Goal: Information Seeking & Learning: Learn about a topic

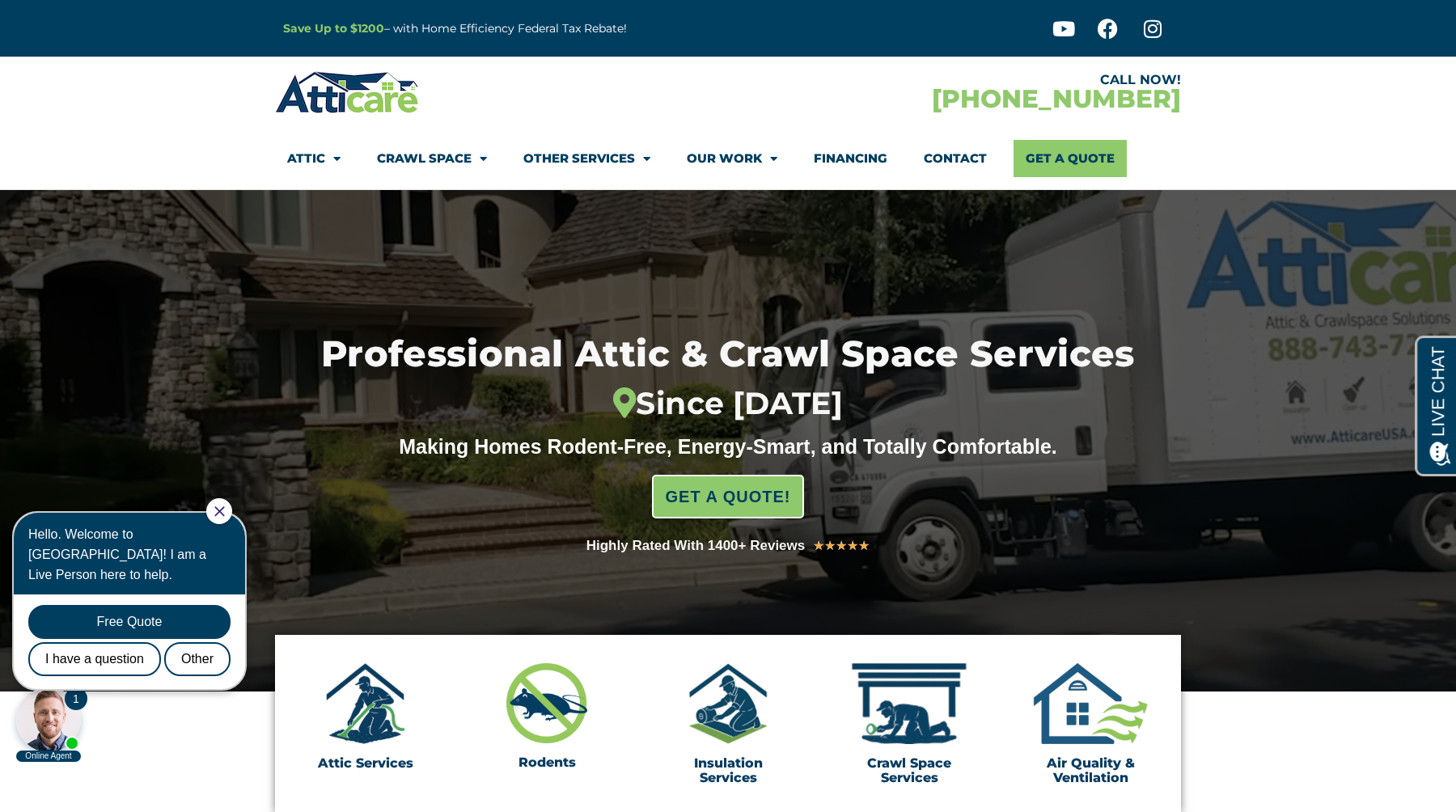
click at [148, 361] on div at bounding box center [728, 441] width 1456 height 502
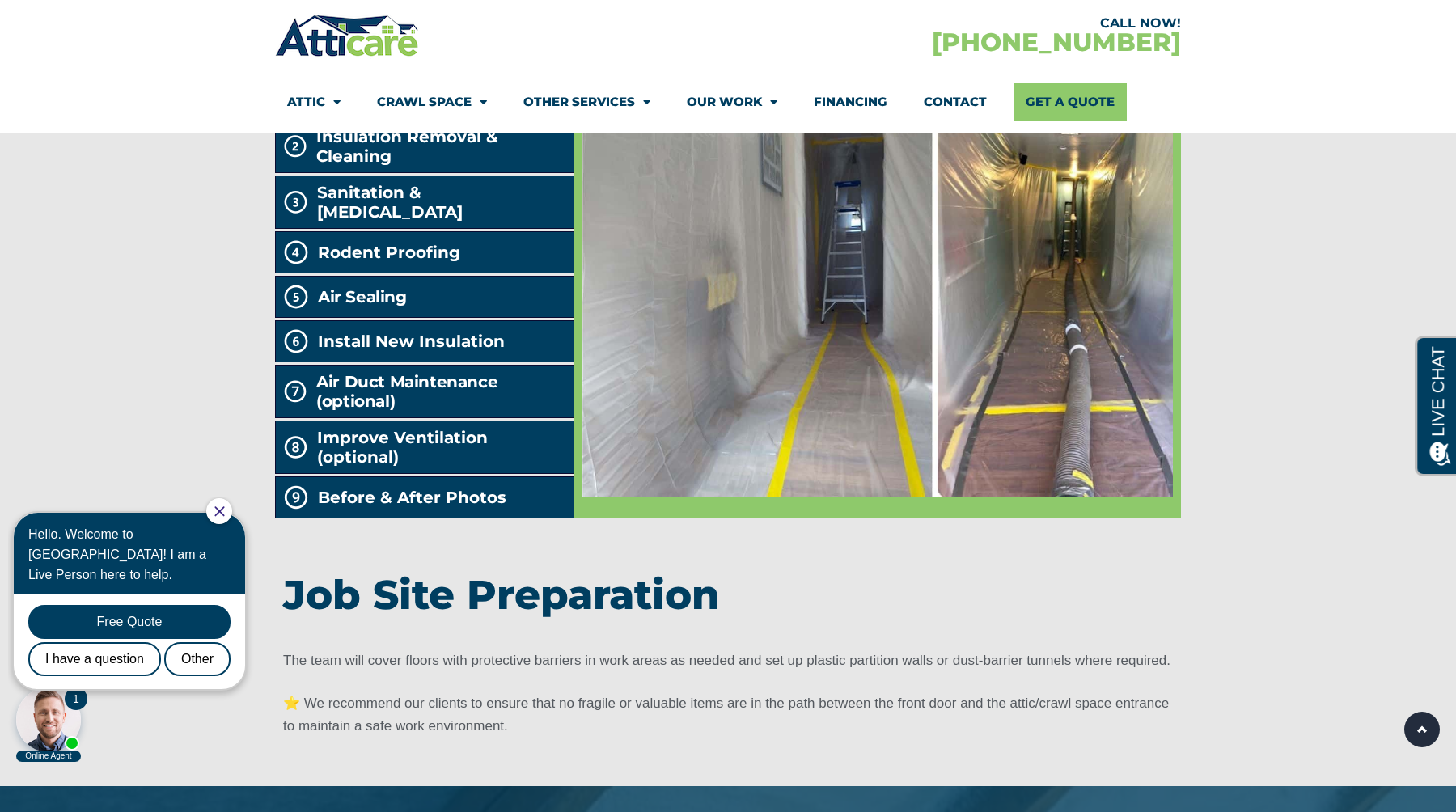
scroll to position [2770, 0]
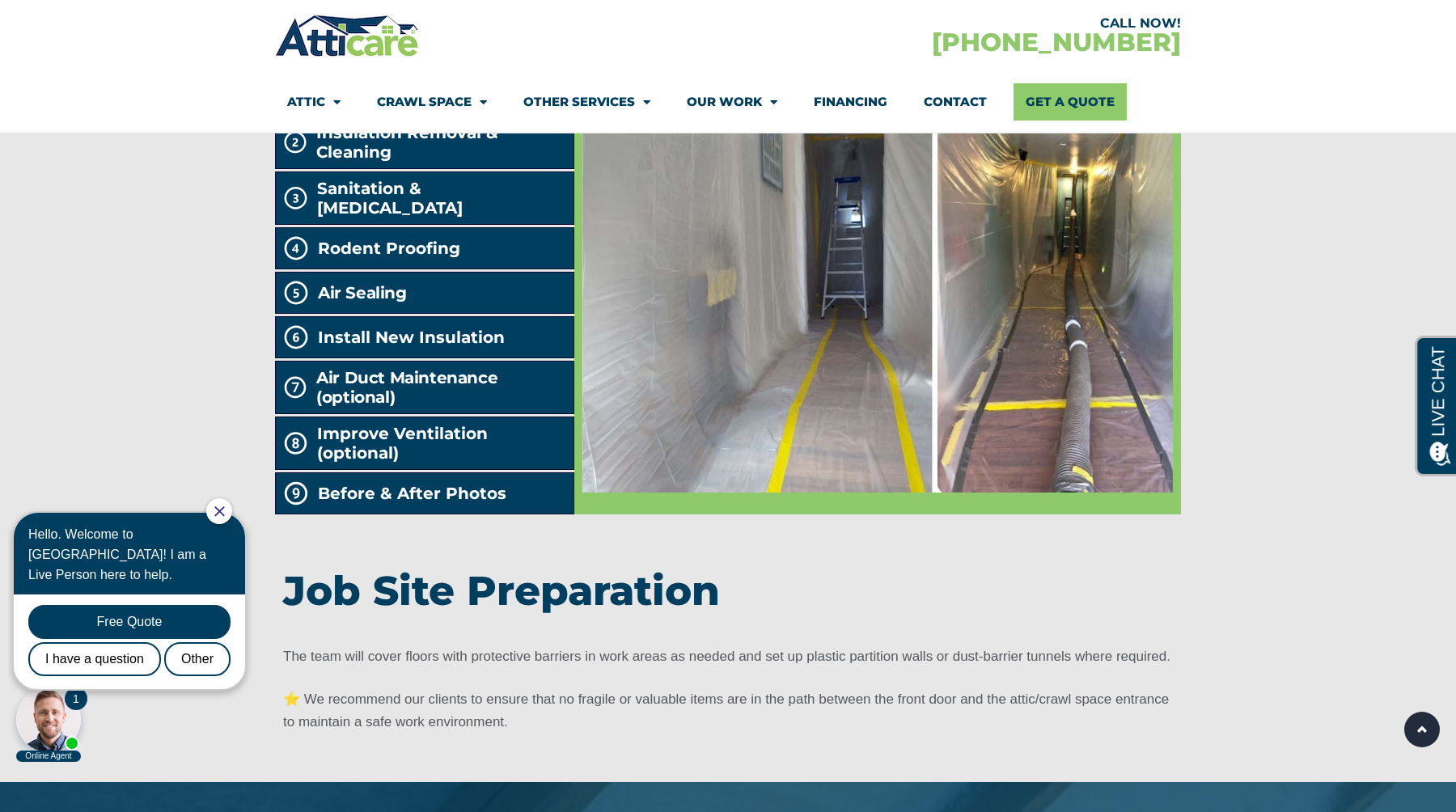
click at [189, 251] on div at bounding box center [728, 355] width 1456 height 853
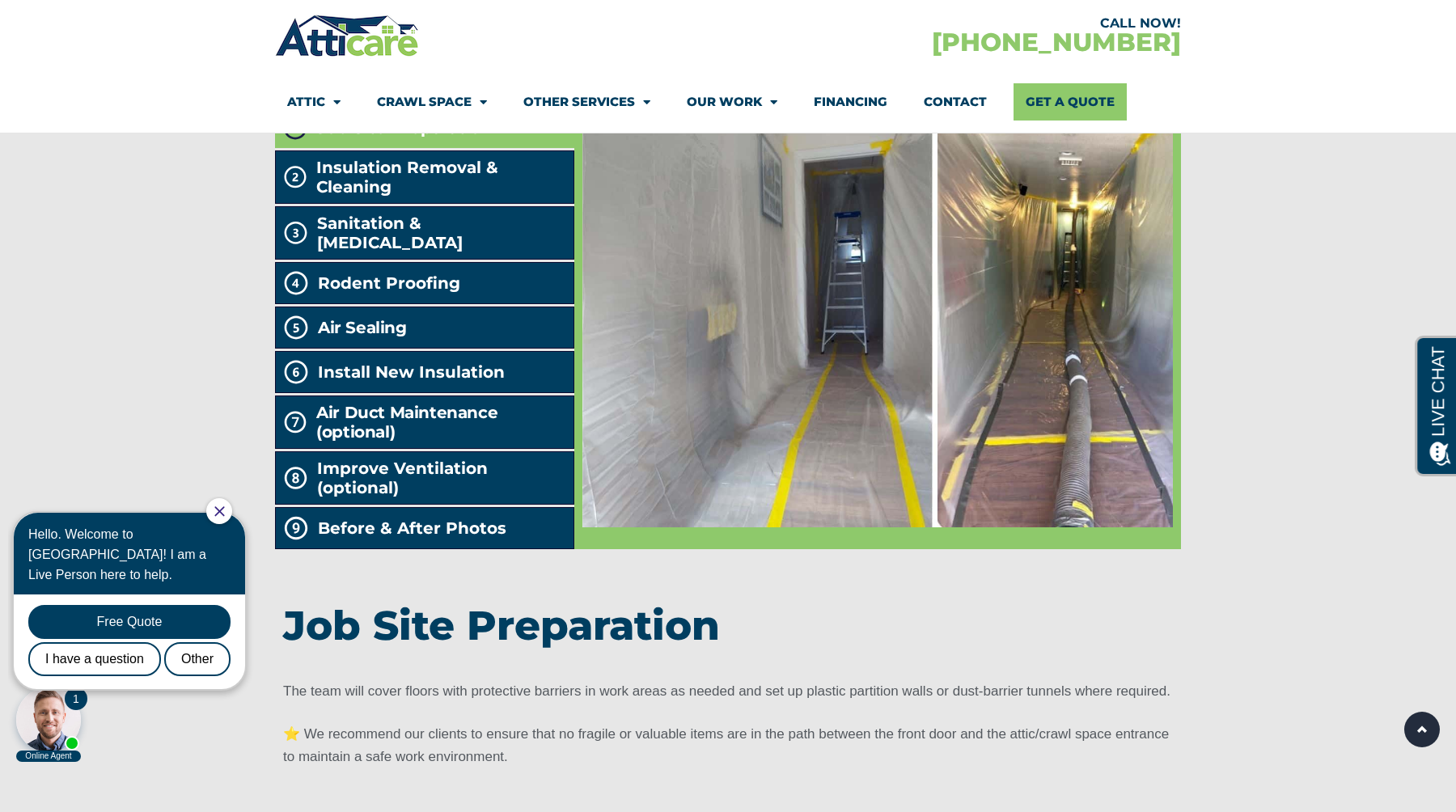
scroll to position [2718, 0]
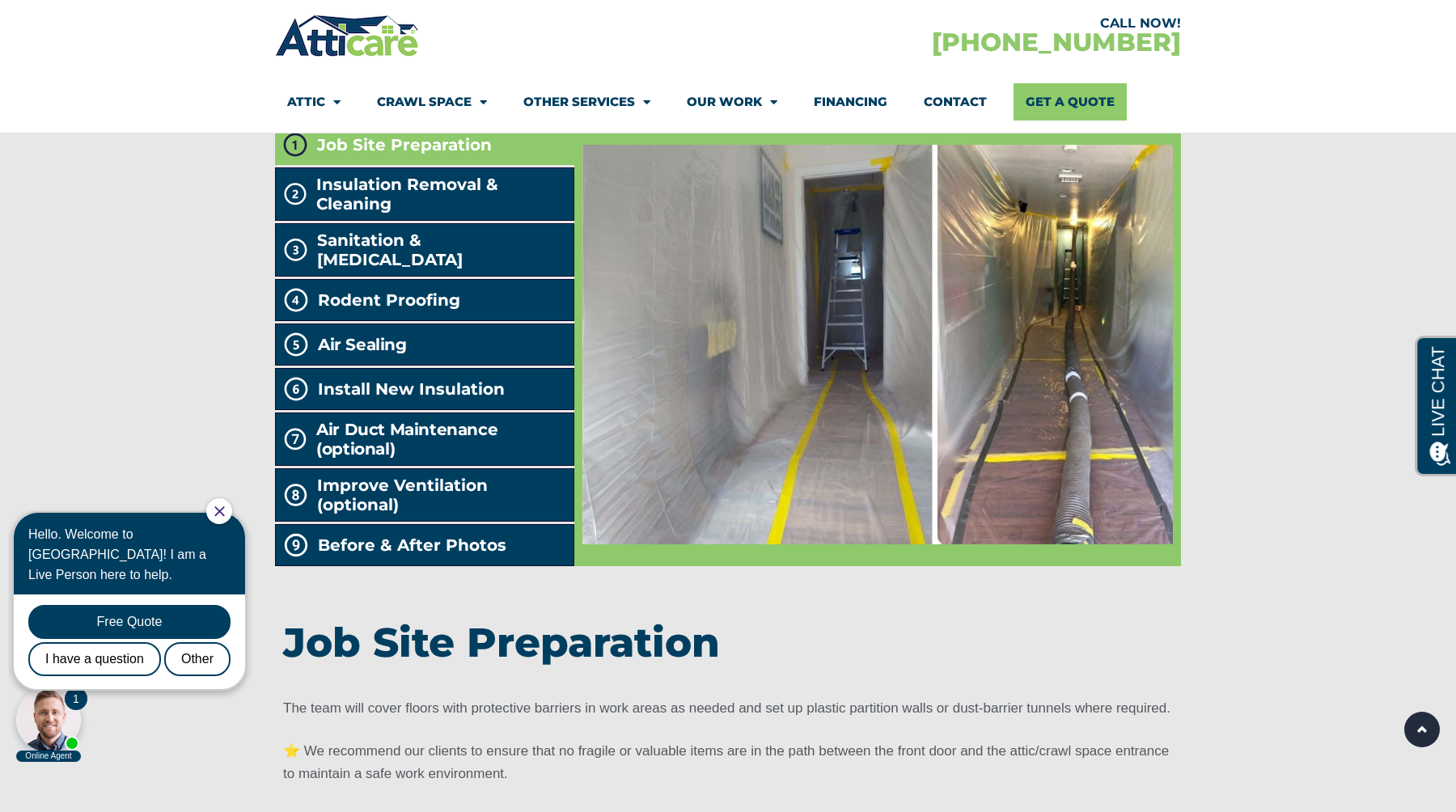
click at [155, 278] on div at bounding box center [728, 406] width 1456 height 853
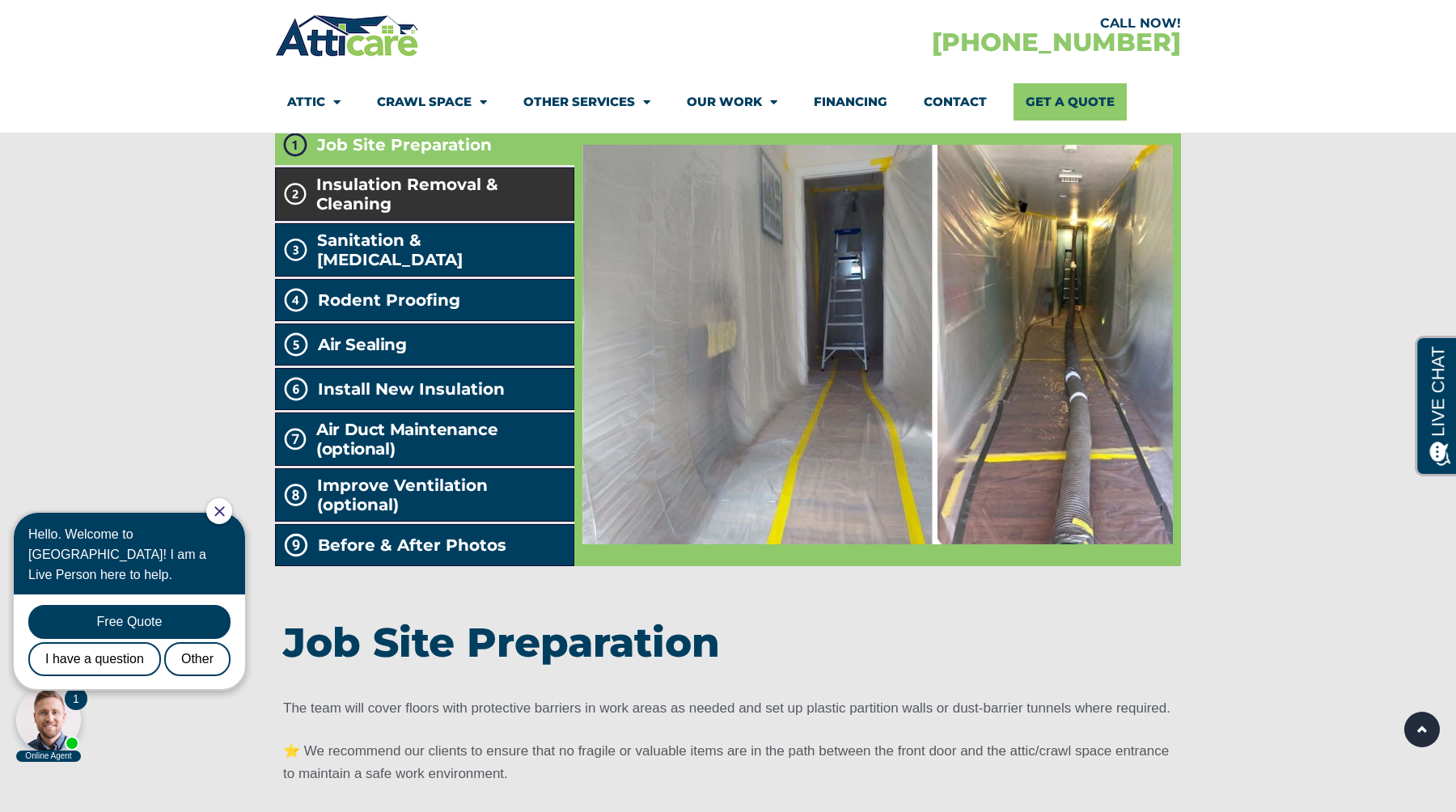
click at [349, 213] on span "Insulation Removal & Cleaning" at bounding box center [441, 194] width 250 height 39
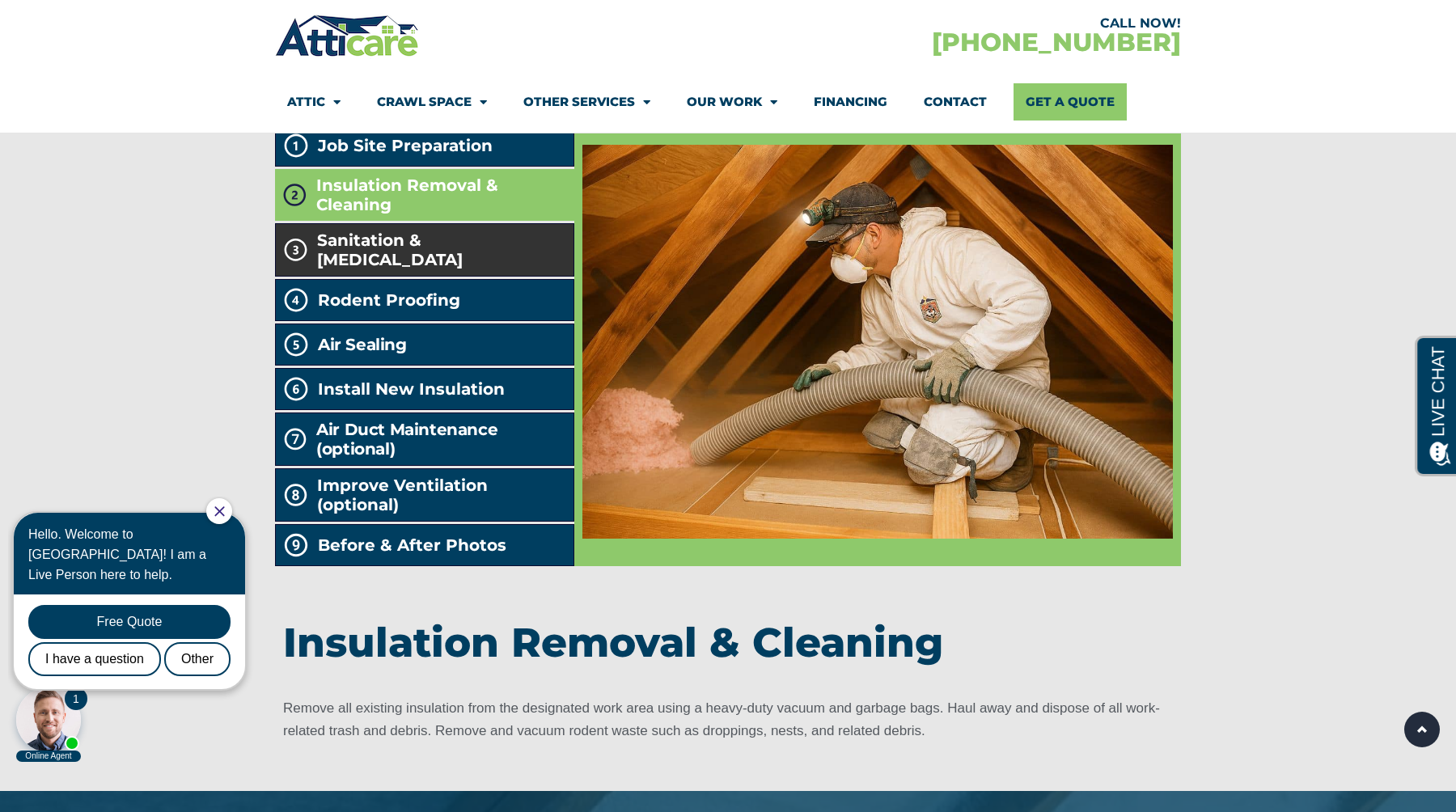
click at [443, 269] on span "Sanitation & [MEDICAL_DATA]" at bounding box center [442, 250] width 249 height 39
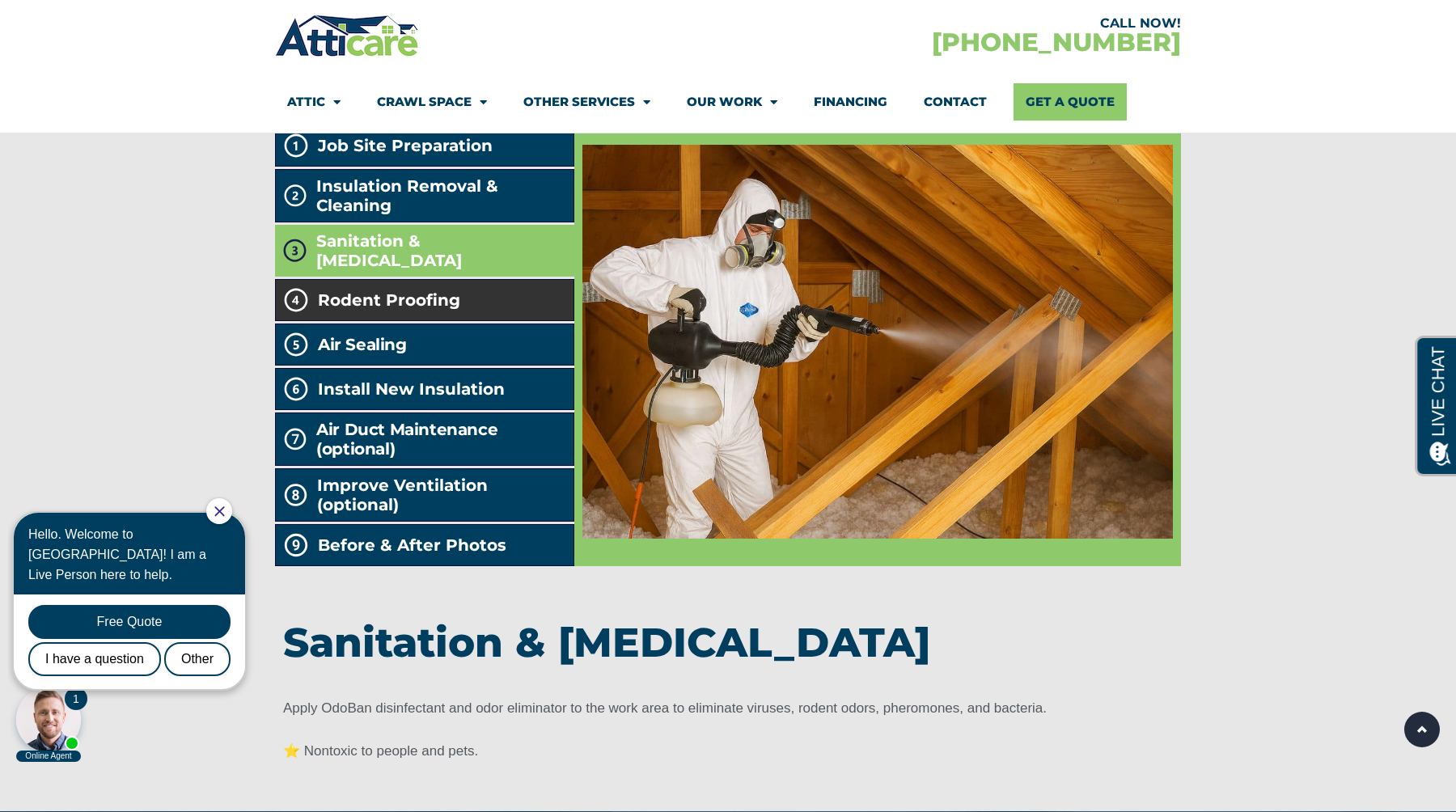
click at [424, 310] on span "Rodent Proofing" at bounding box center [389, 300] width 142 height 20
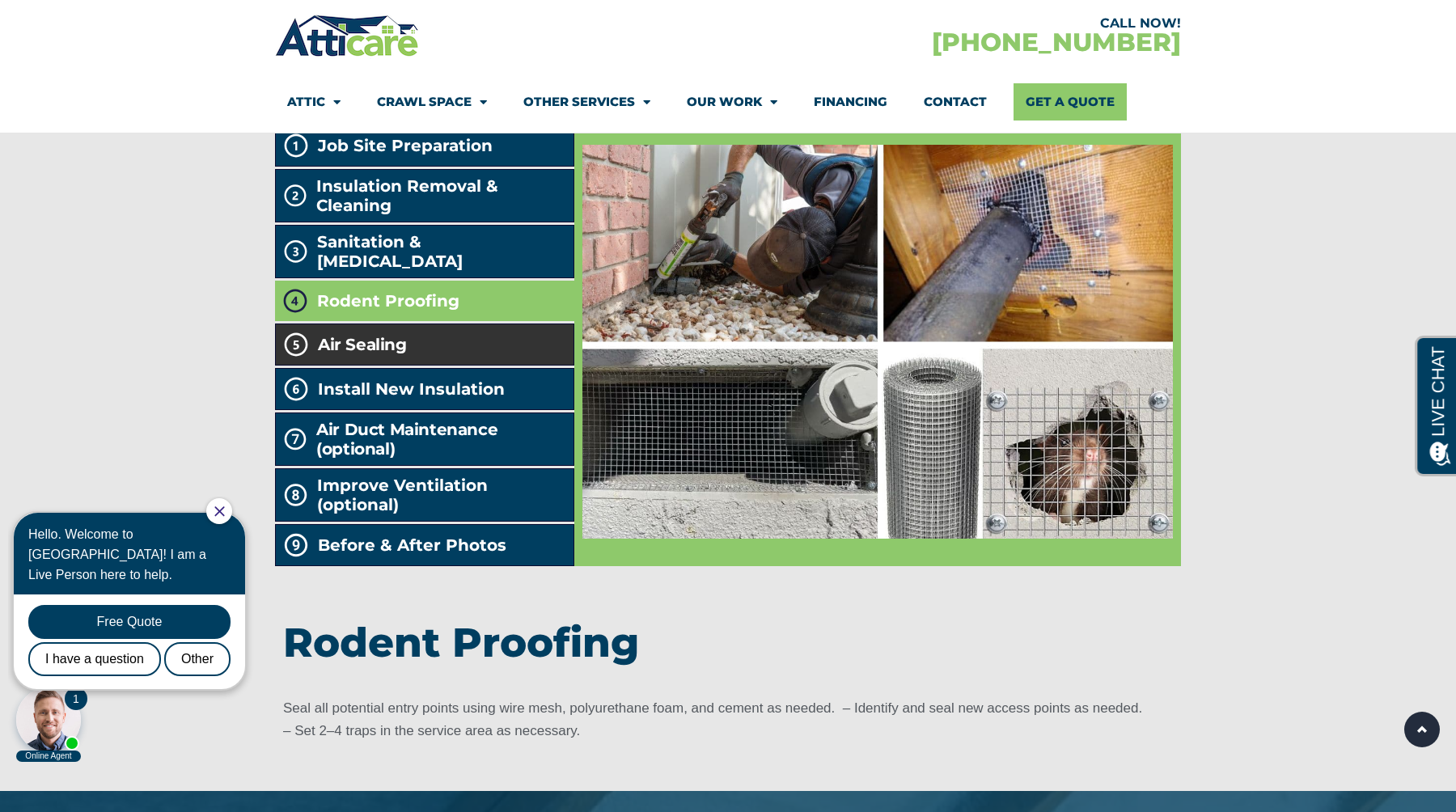
click at [382, 354] on h2 "Air Sealing" at bounding box center [362, 345] width 89 height 20
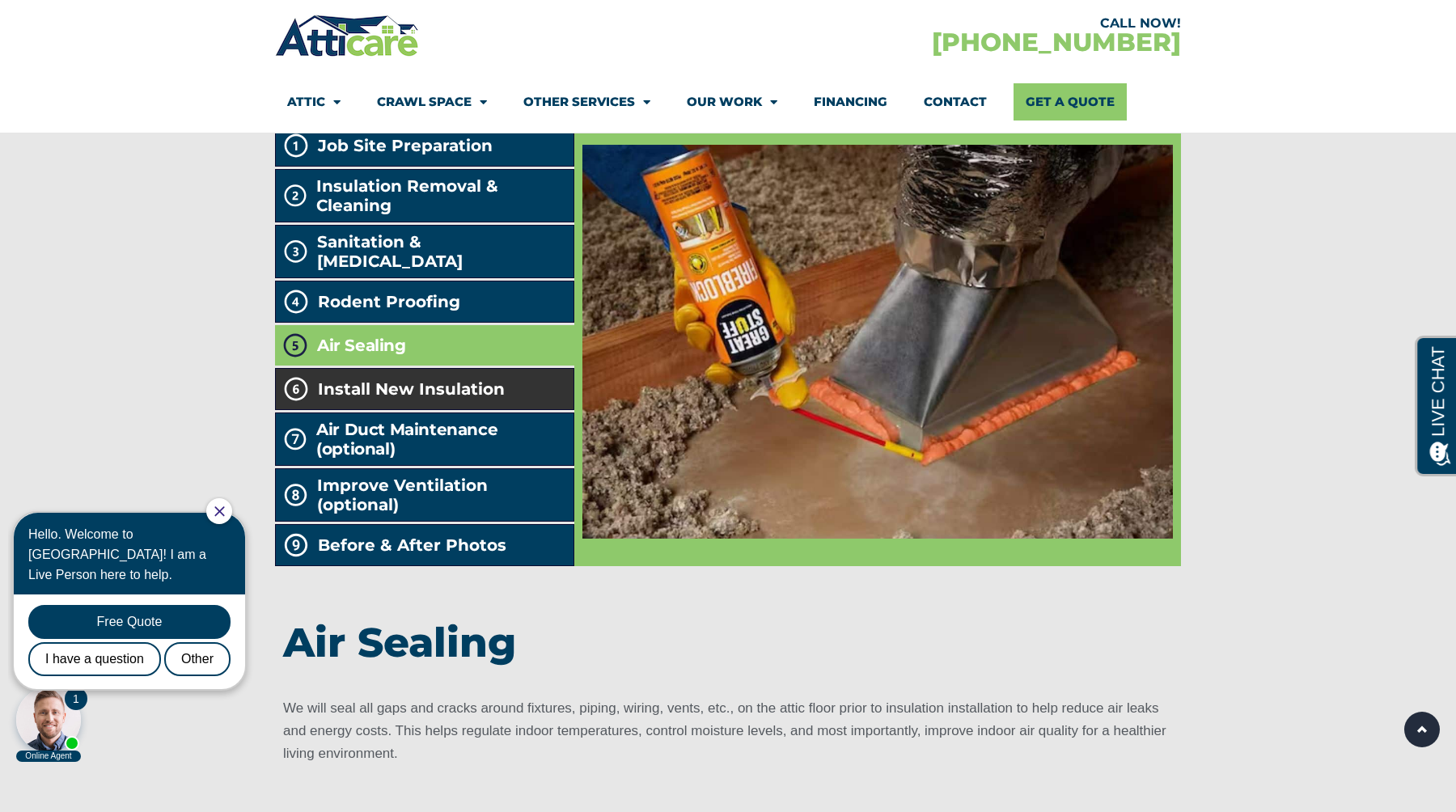
click at [381, 410] on li "Install New Insulation" at bounding box center [424, 389] width 299 height 42
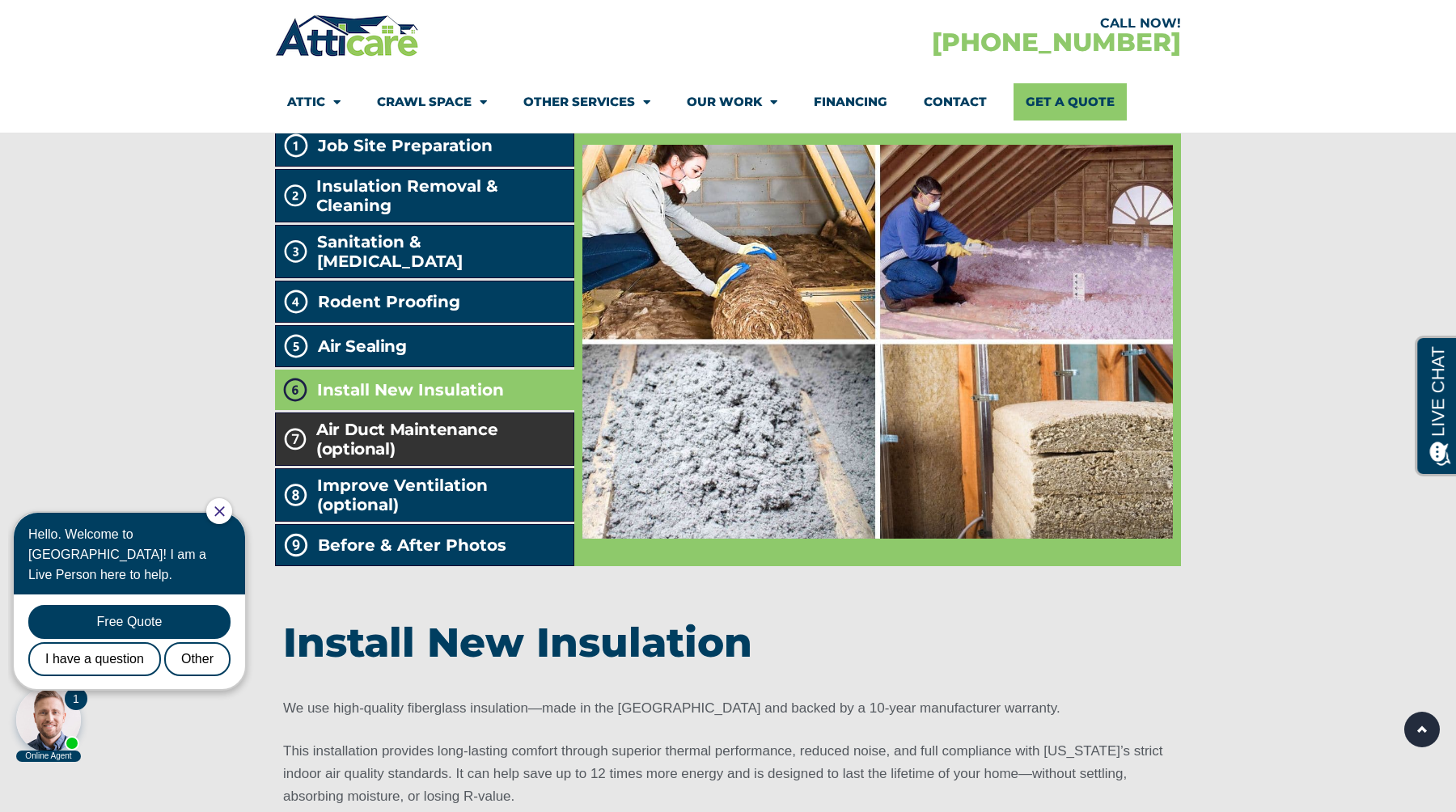
click at [383, 457] on li "Air Duct Maintenance (optional)" at bounding box center [424, 439] width 299 height 53
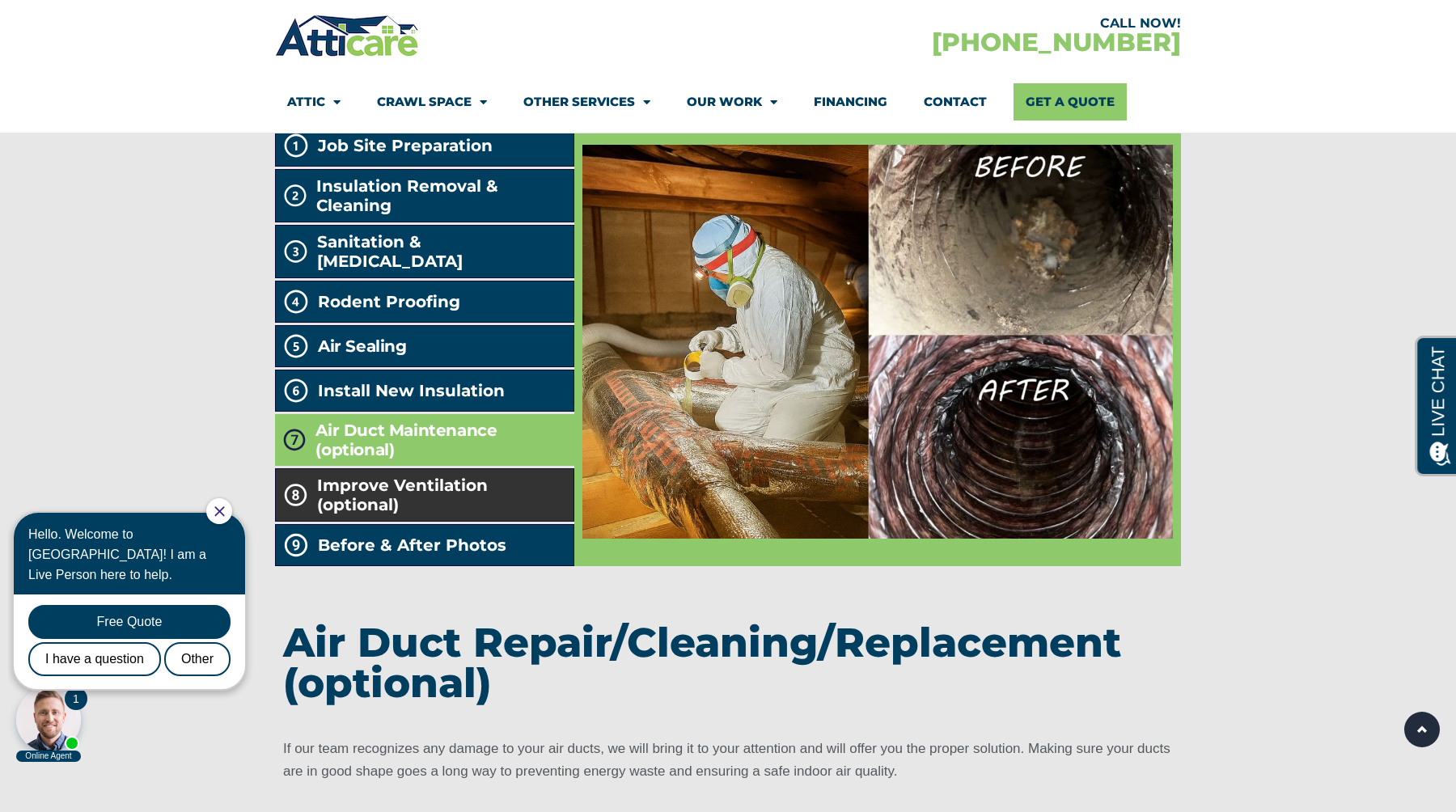
click at [379, 514] on span "Improve Ventilation (optional)" at bounding box center [442, 495] width 250 height 39
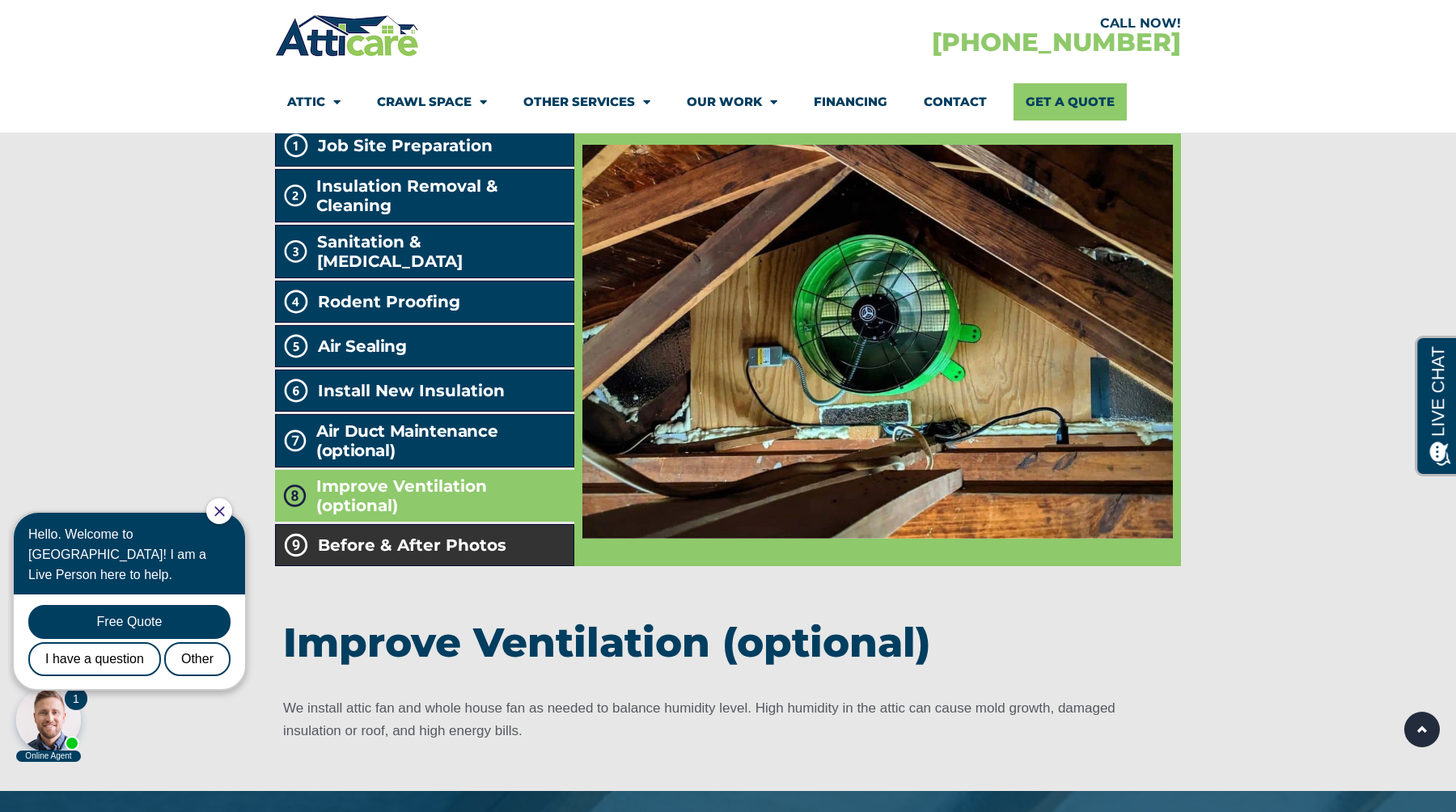
click at [420, 555] on span "Before & After Photos" at bounding box center [412, 545] width 189 height 20
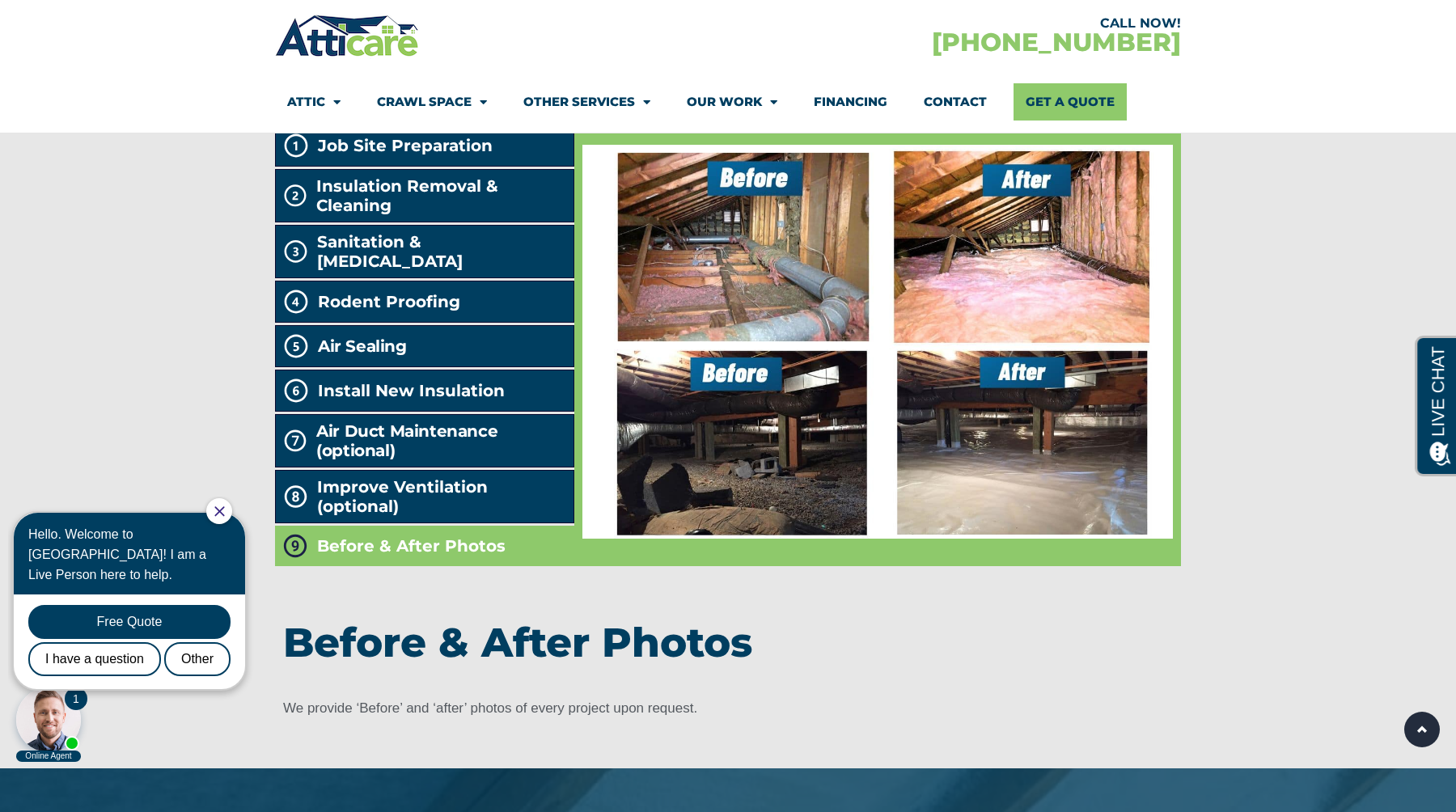
click at [841, 100] on link "Financing" at bounding box center [850, 102] width 74 height 37
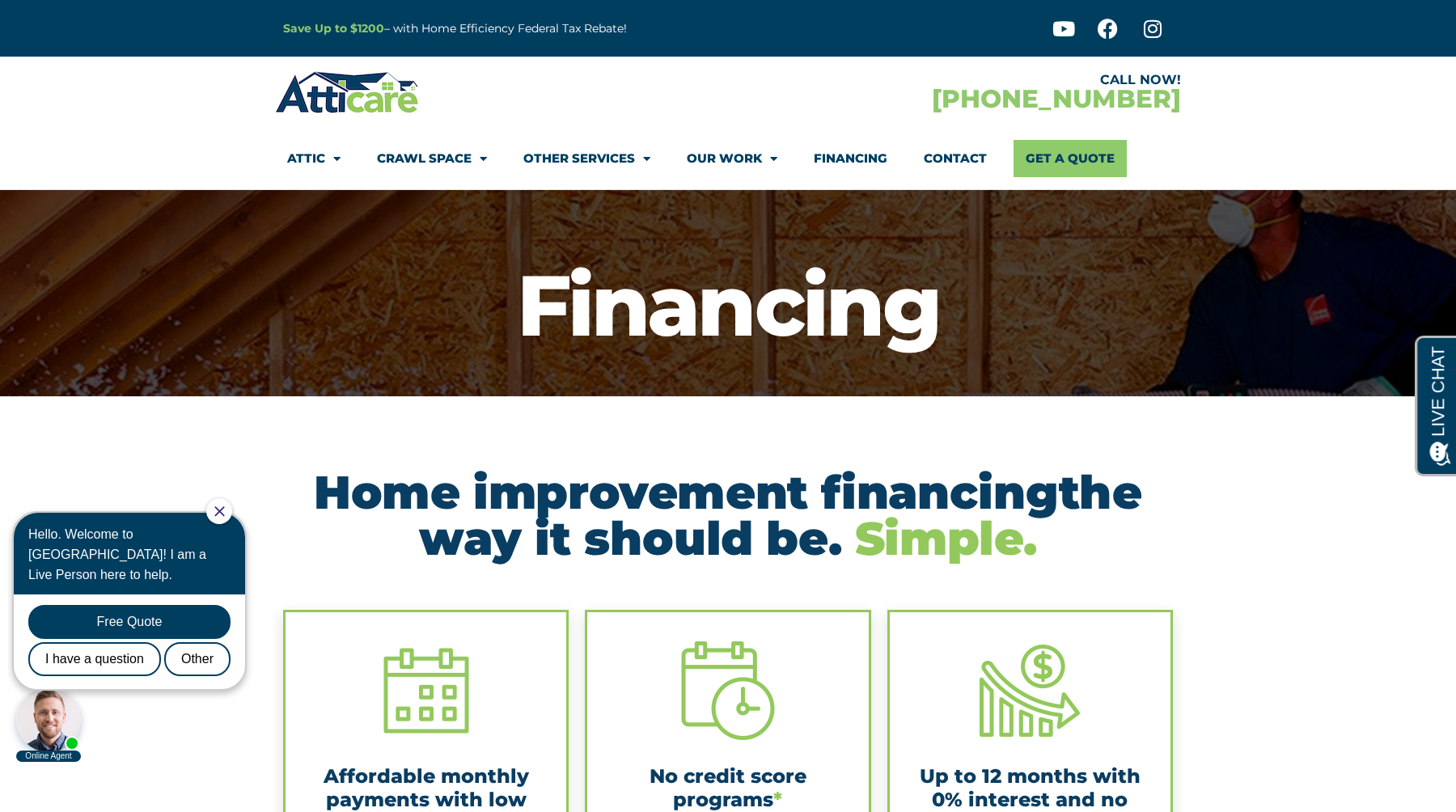
click at [337, 496] on h2 "Home improvement financing the way it should be. Simple." at bounding box center [728, 515] width 890 height 92
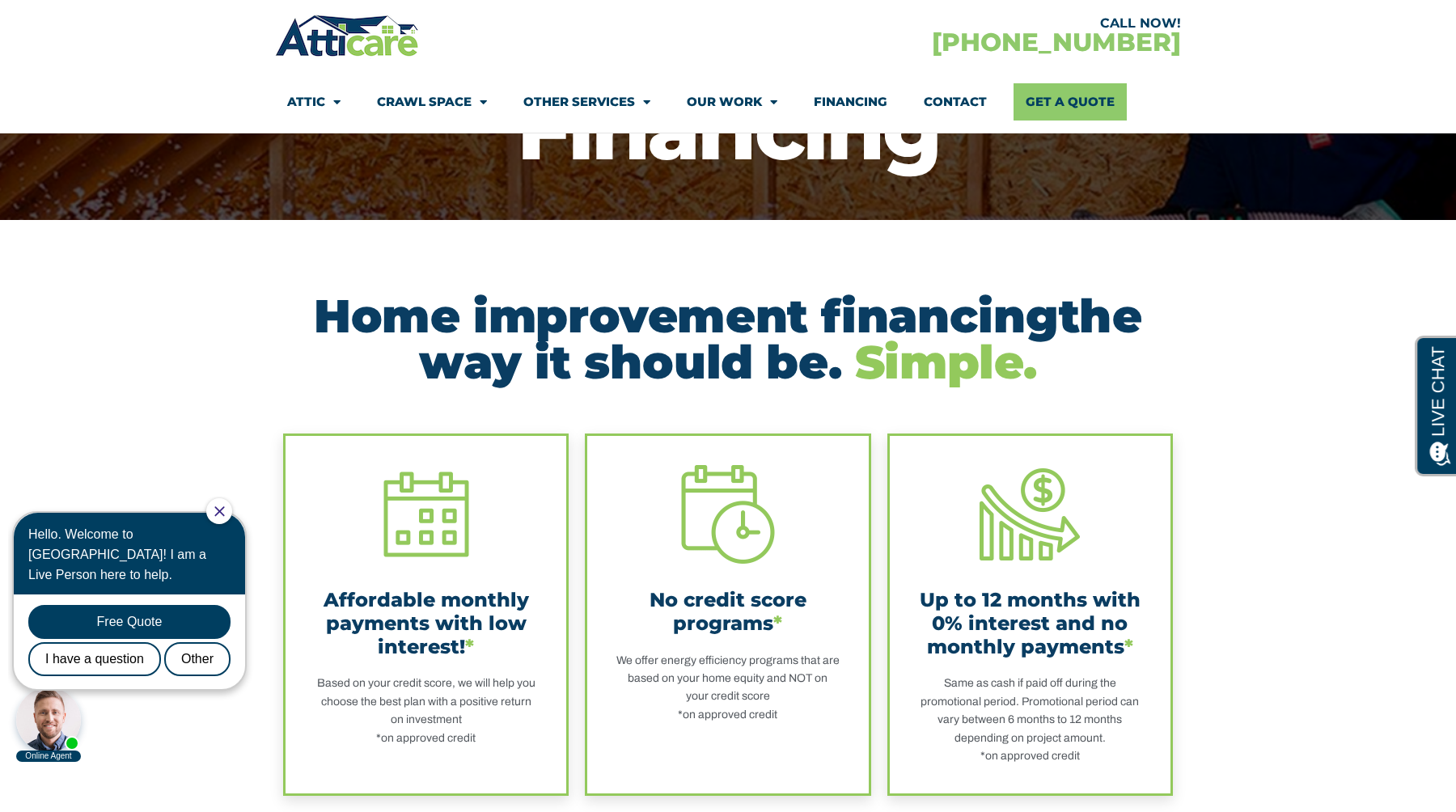
scroll to position [259, 0]
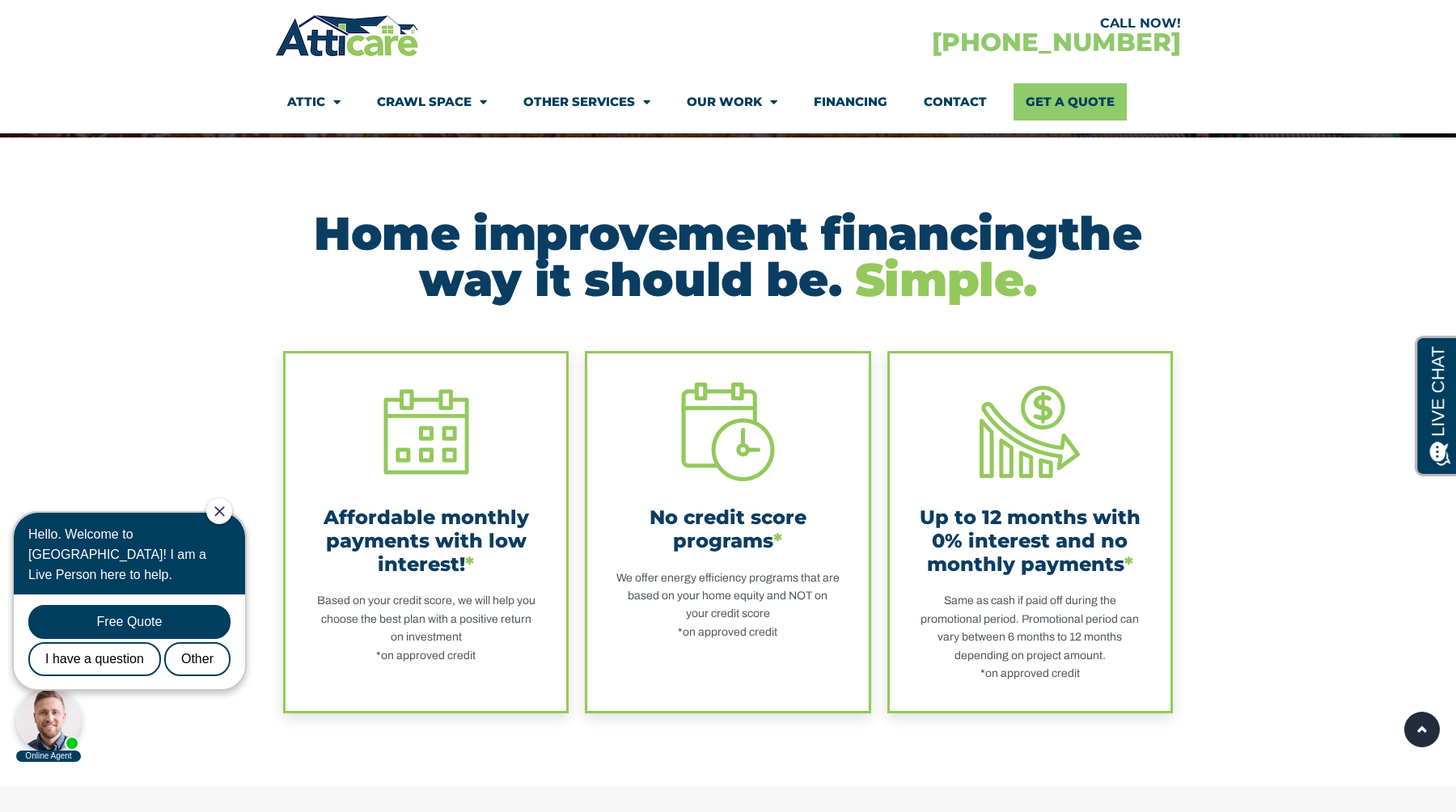
click at [148, 325] on section "Home improvement financing the way it should be. Simple." at bounding box center [728, 240] width 1456 height 205
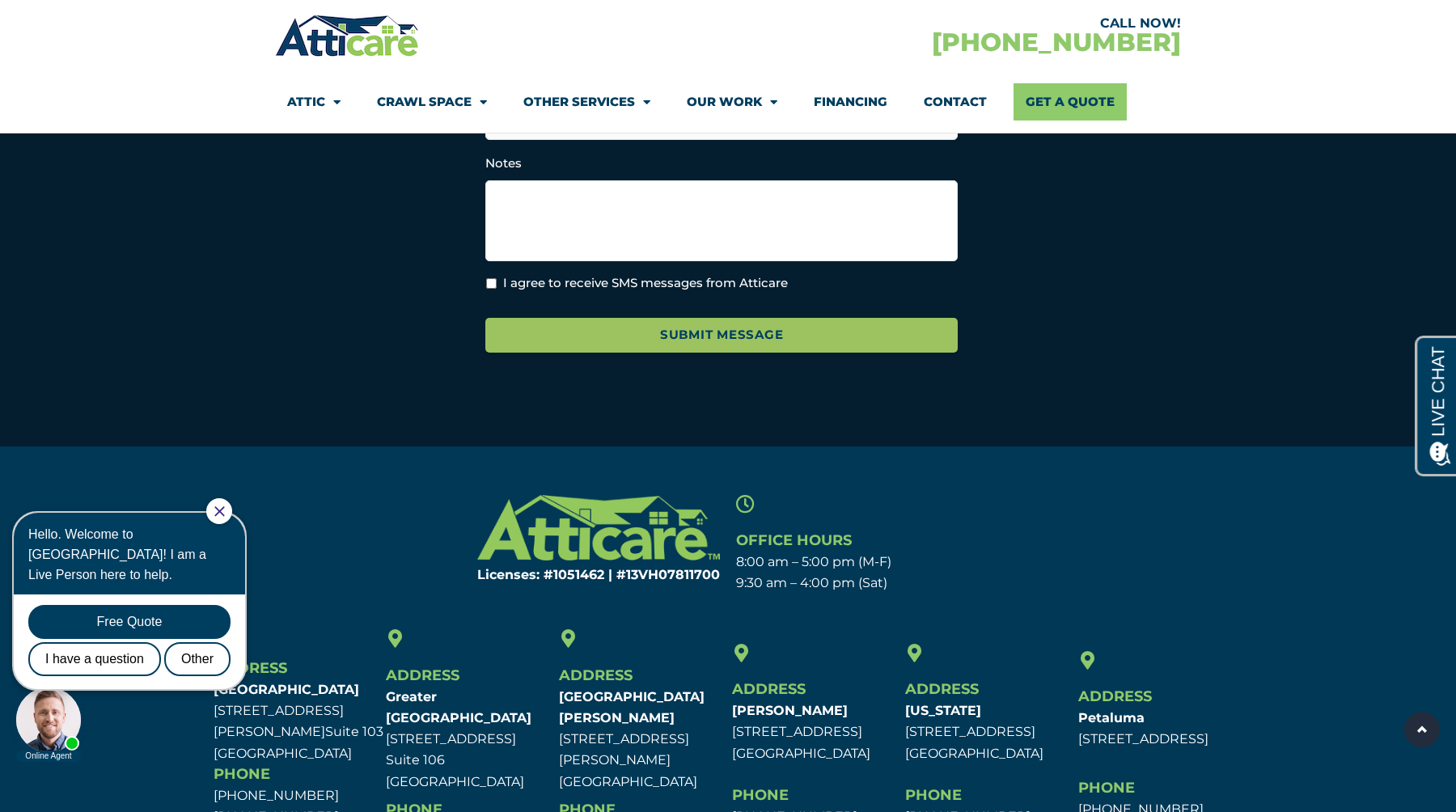
scroll to position [3097, 0]
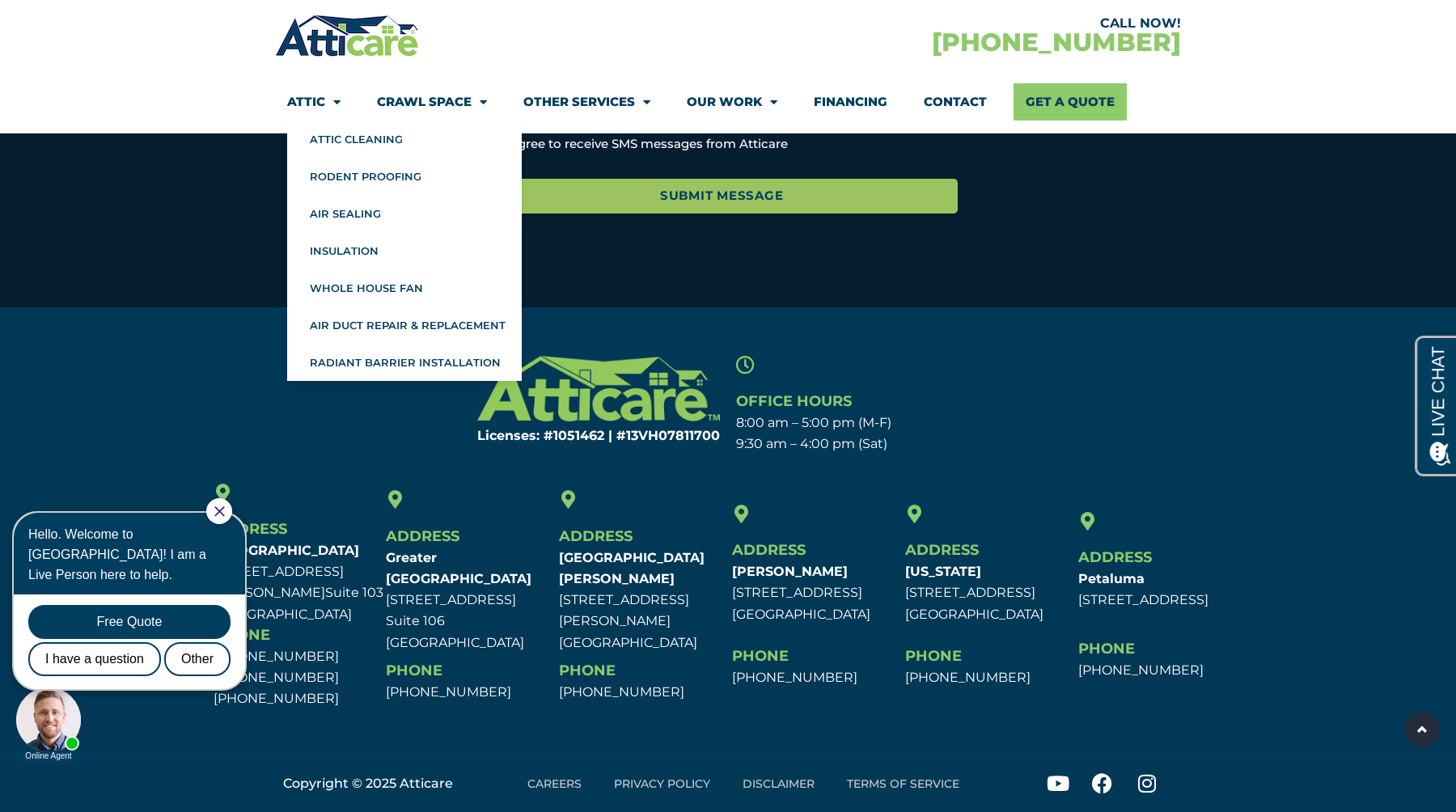
click at [336, 40] on img at bounding box center [347, 35] width 144 height 47
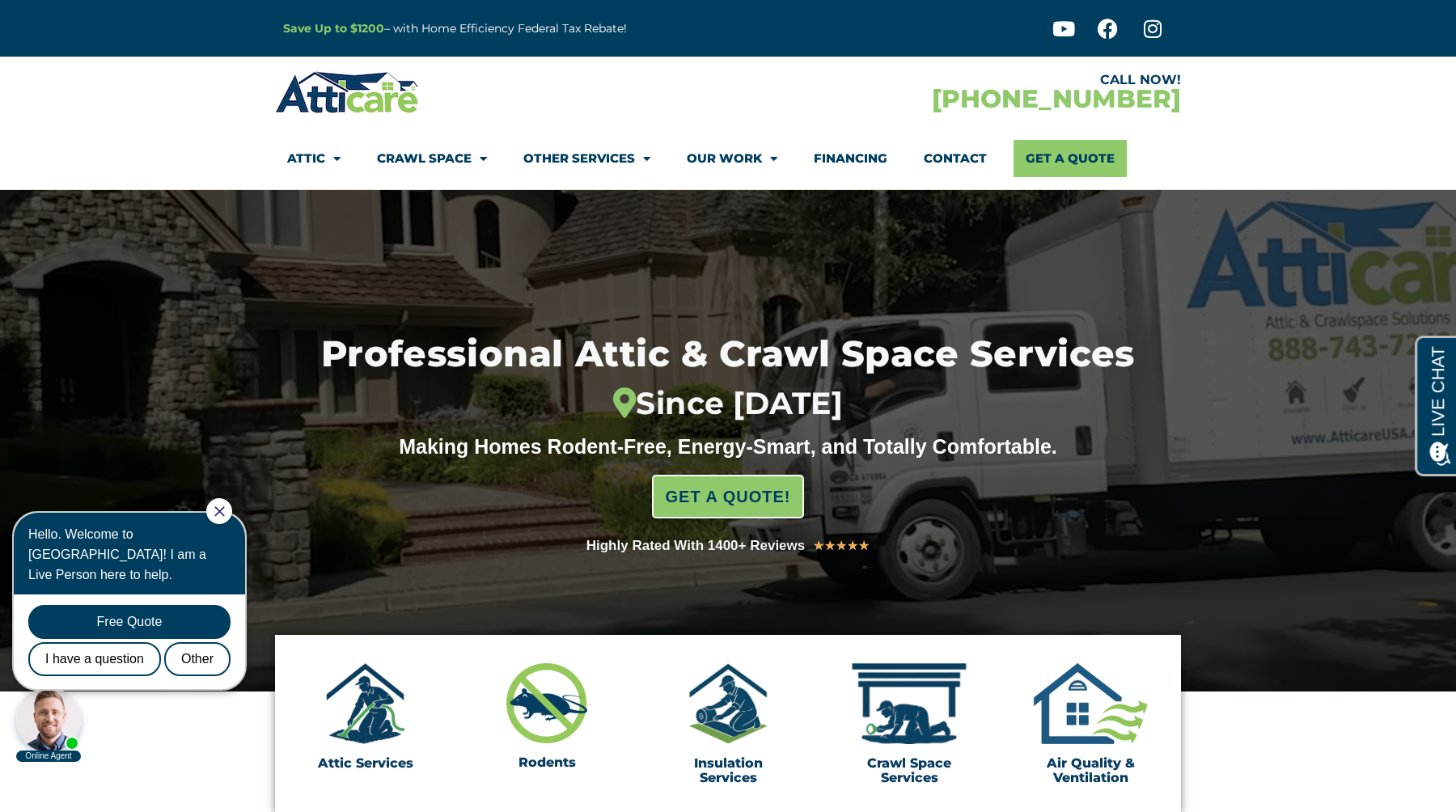
click at [159, 154] on section "CALL NOW! [PHONE_NUMBER] Attic Attic Cleaning Rodent Proofing Air Sealing Insul…" at bounding box center [728, 124] width 1456 height 134
click at [159, 154] on section "CALL NOW! 1-888-743-7243 Attic Attic Cleaning Rodent Proofing Air Sealing Insul…" at bounding box center [728, 124] width 1456 height 134
click at [103, 160] on section "CALL NOW! 1-888-743-7243 Attic Attic Cleaning Rodent Proofing Air Sealing Insul…" at bounding box center [728, 124] width 1456 height 134
